Goal: Information Seeking & Learning: Learn about a topic

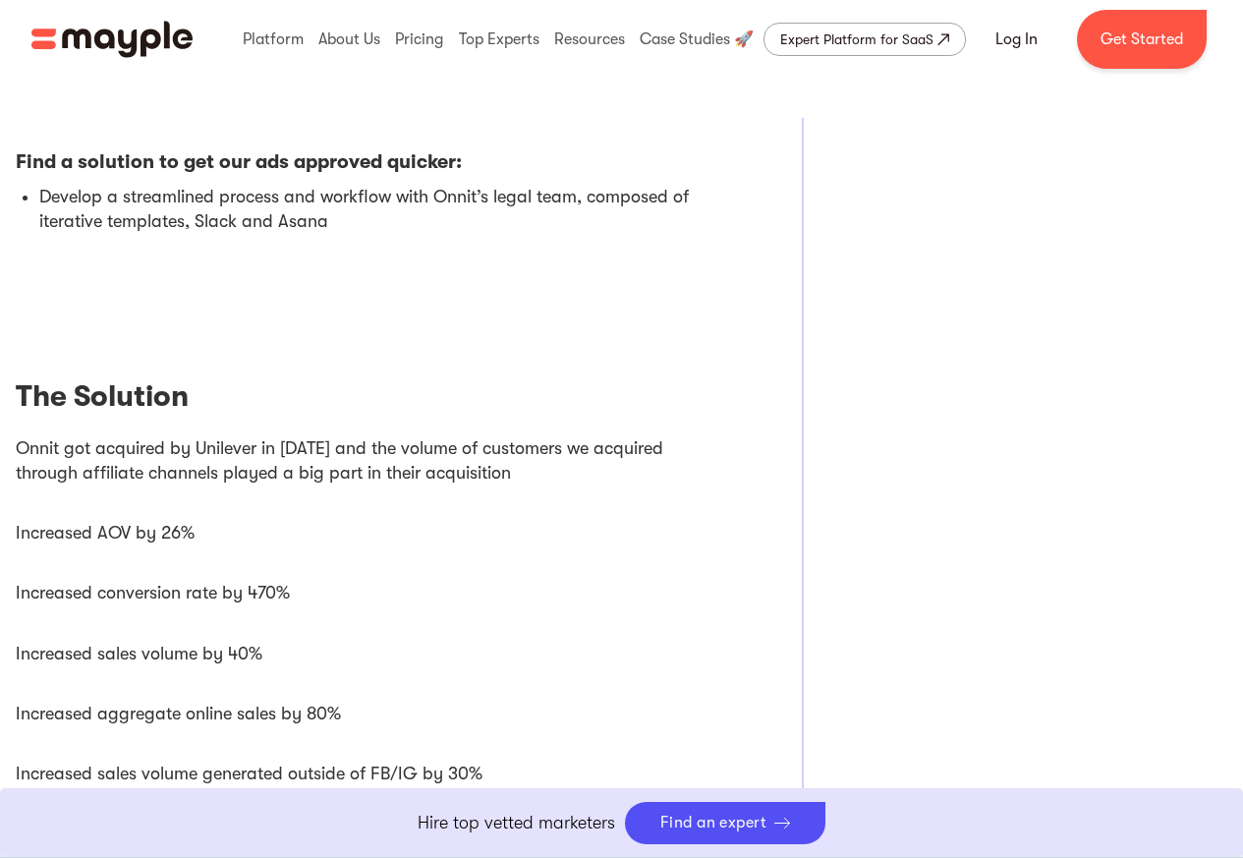
scroll to position [3301, 0]
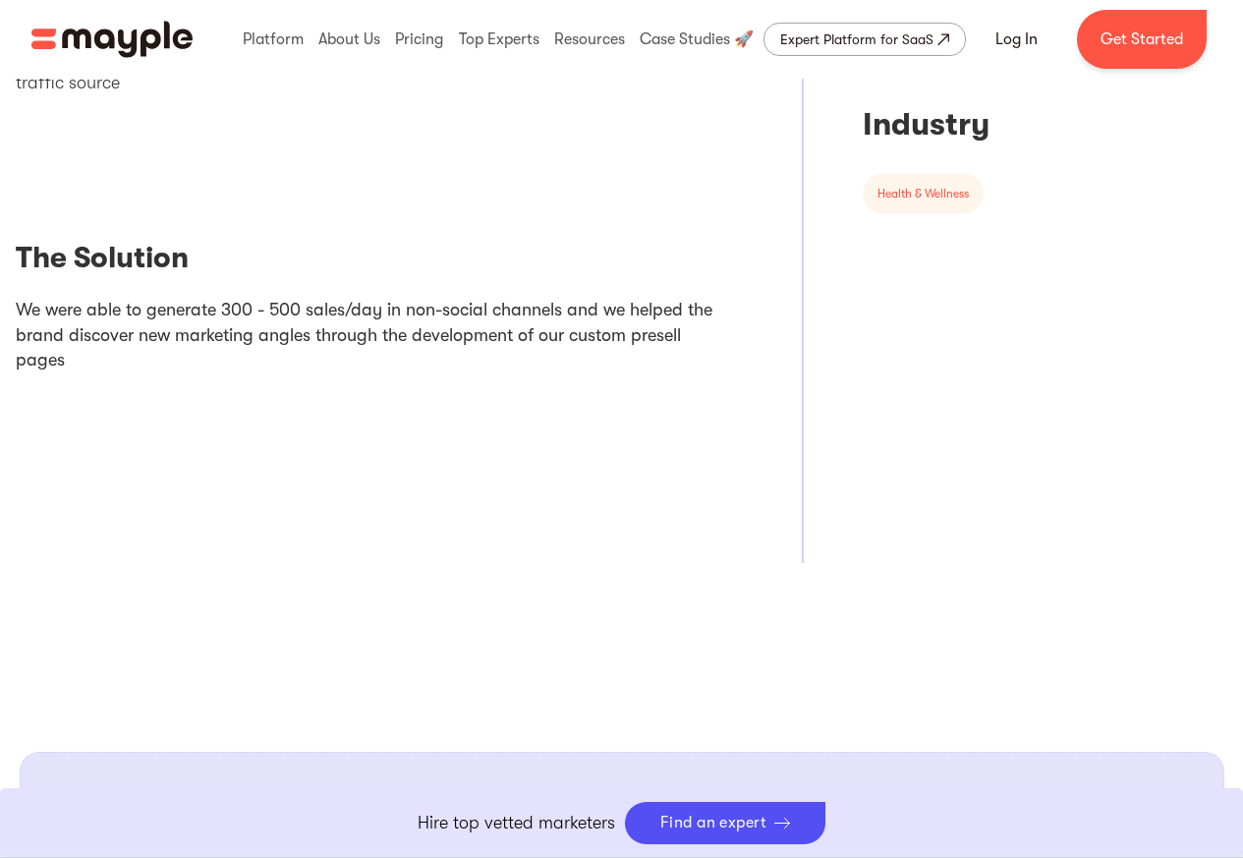
scroll to position [1415, 0]
